Goal: Find specific page/section: Find specific page/section

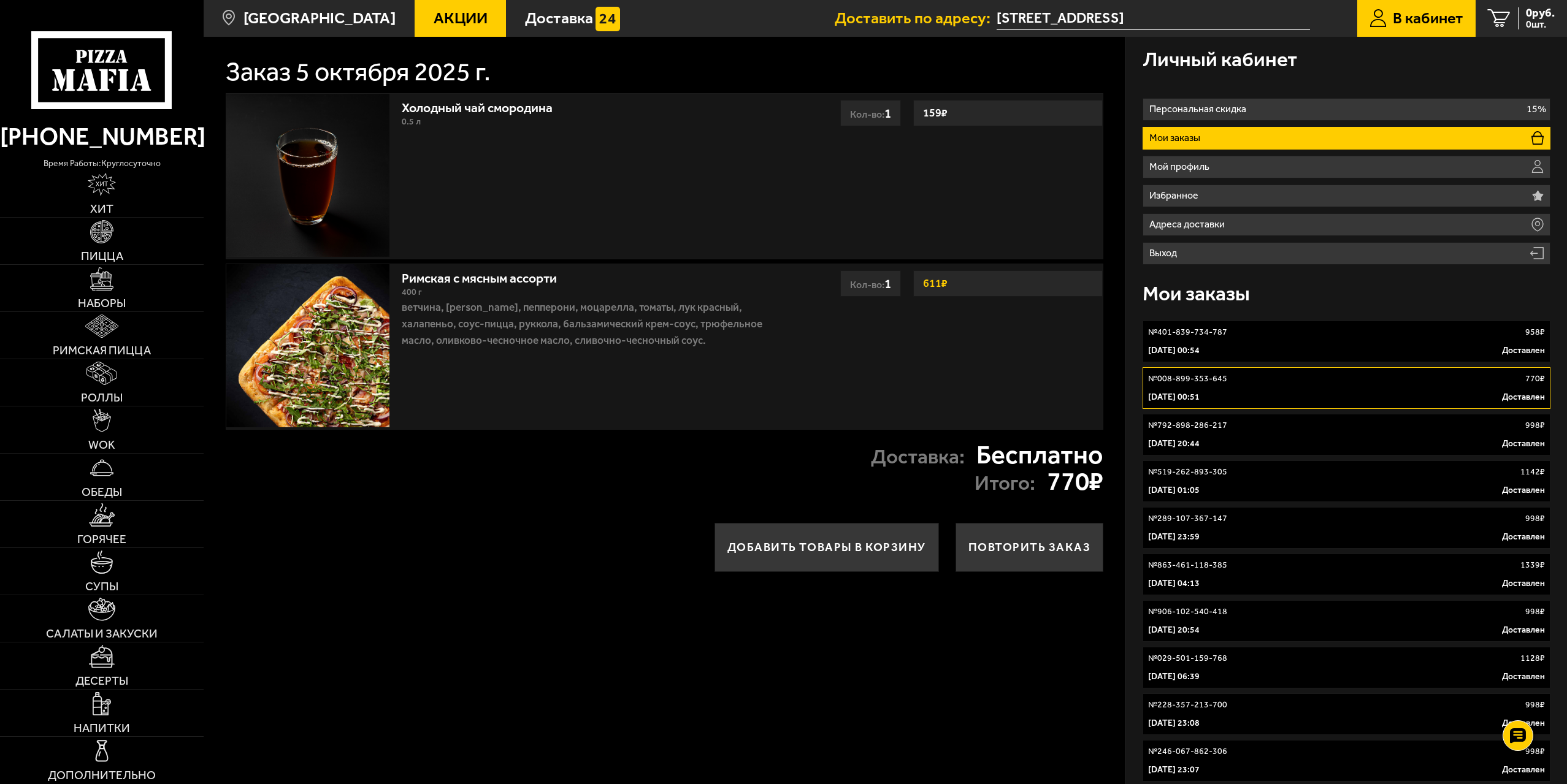
click at [1402, 14] on span "В кабинет" at bounding box center [1428, 18] width 71 height 16
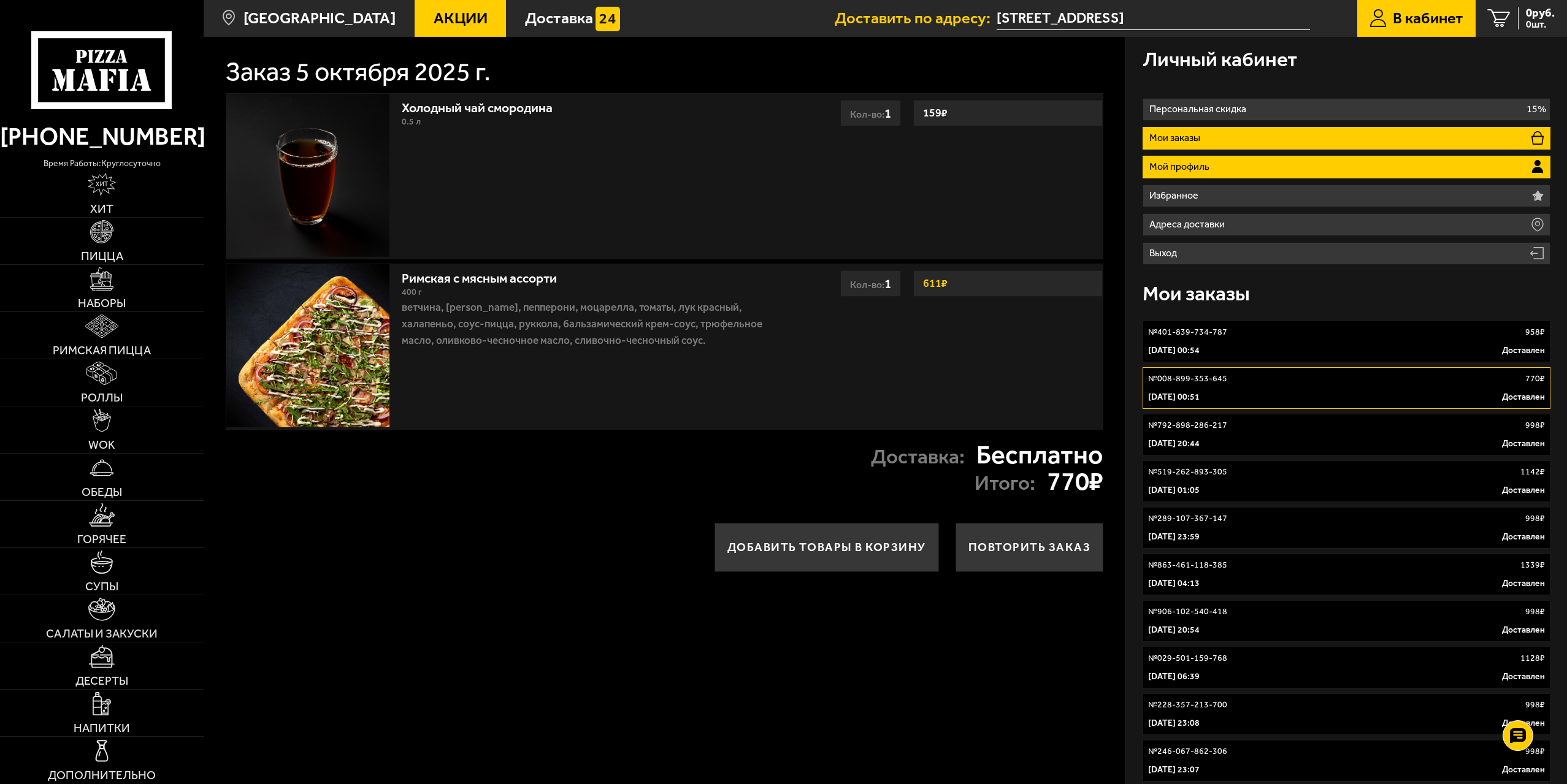
click at [1292, 171] on li "Мой профиль" at bounding box center [1346, 167] width 408 height 23
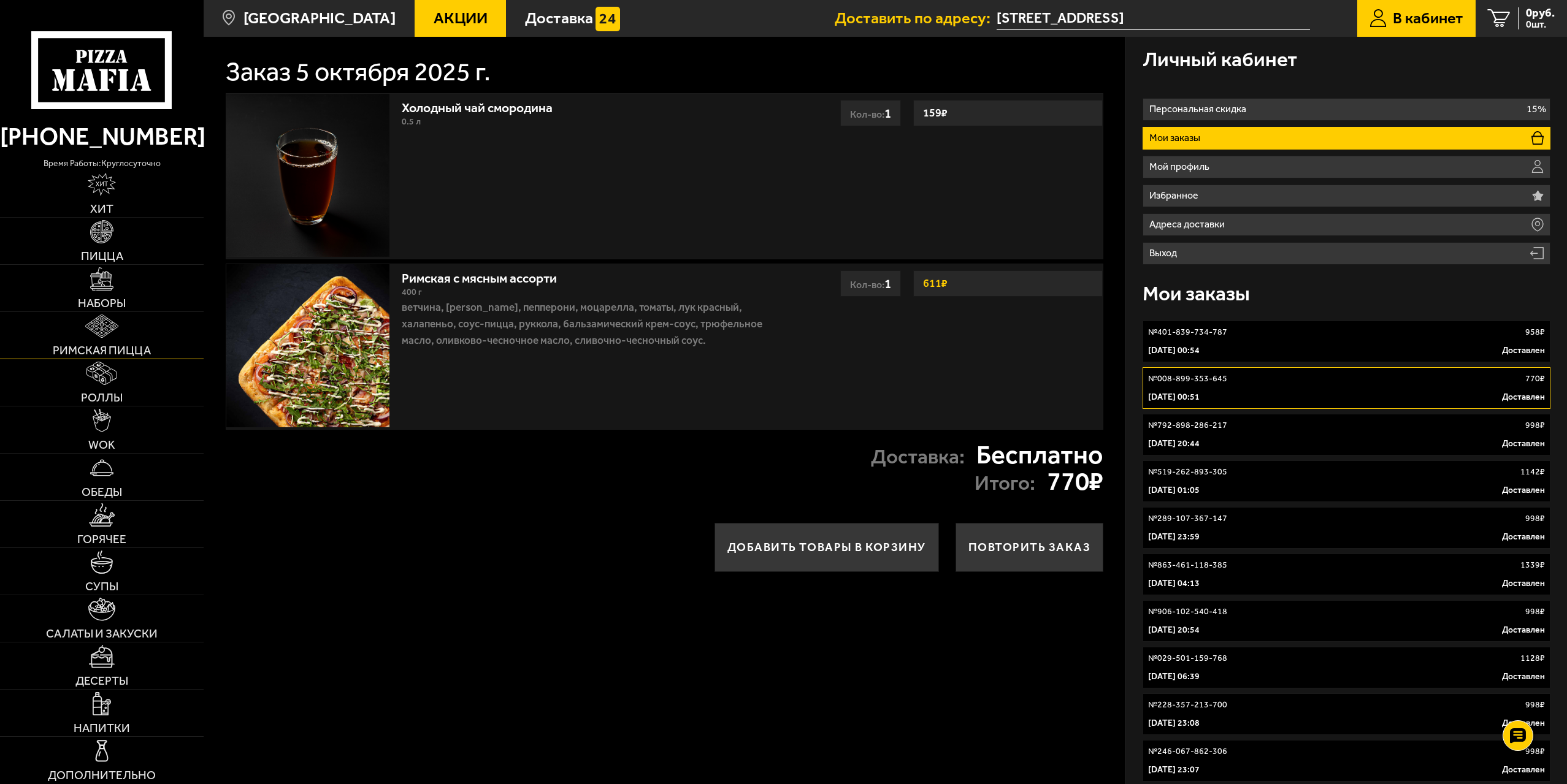
click at [154, 329] on link "Римская пицца" at bounding box center [102, 335] width 203 height 46
